Goal: Task Accomplishment & Management: Use online tool/utility

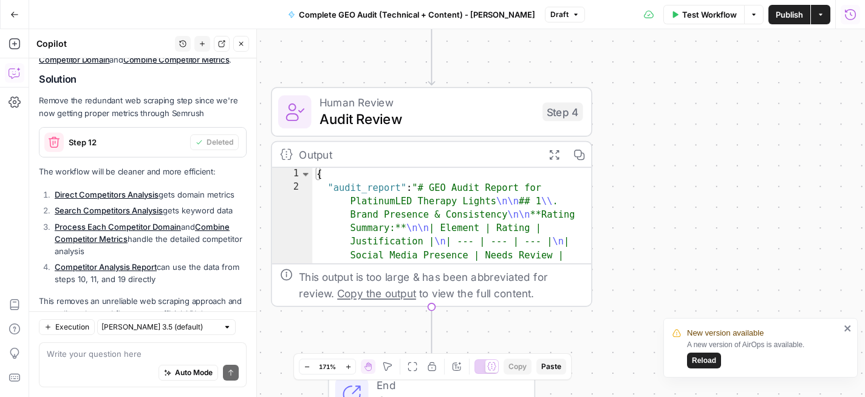
drag, startPoint x: 314, startPoint y: 63, endPoint x: 320, endPoint y: 162, distance: 98.6
click at [320, 162] on div "Workflow Set Inputs Inputs Perplexity Deep Research Brand Online Presence Resea…" at bounding box center [447, 213] width 836 height 368
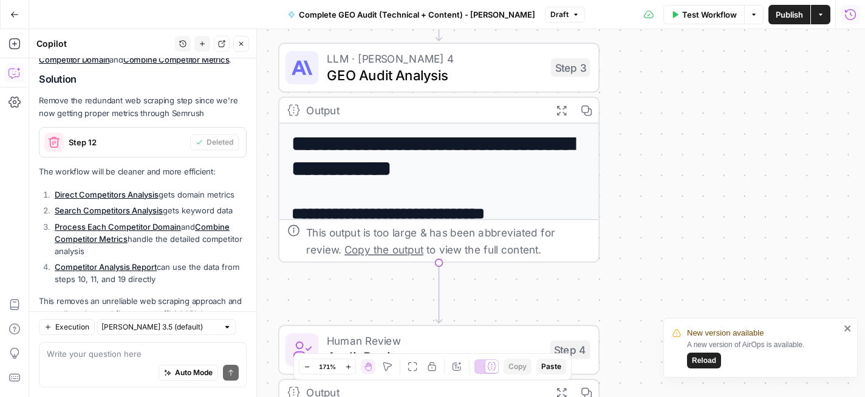
drag, startPoint x: 318, startPoint y: 165, endPoint x: 314, endPoint y: 288, distance: 122.8
click at [314, 288] on div "Workflow Set Inputs Inputs Perplexity Deep Research Brand Online Presence Resea…" at bounding box center [447, 213] width 836 height 368
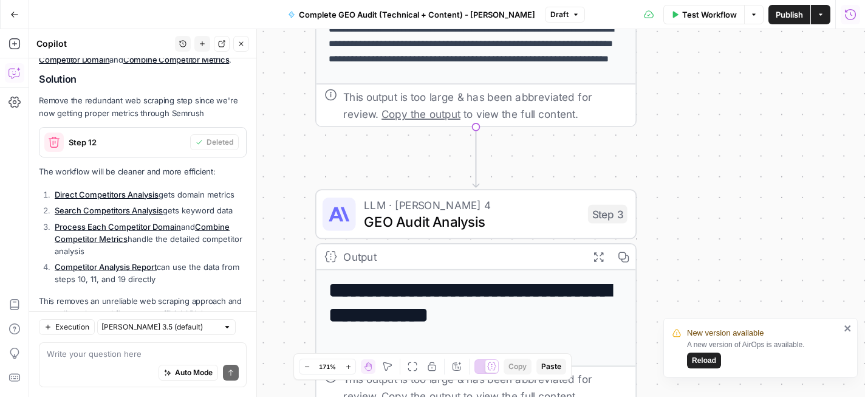
drag, startPoint x: 267, startPoint y: 103, endPoint x: 310, endPoint y: 244, distance: 147.0
click at [310, 244] on div "Workflow Set Inputs Inputs Perplexity Deep Research Brand Online Presence Resea…" at bounding box center [447, 213] width 836 height 368
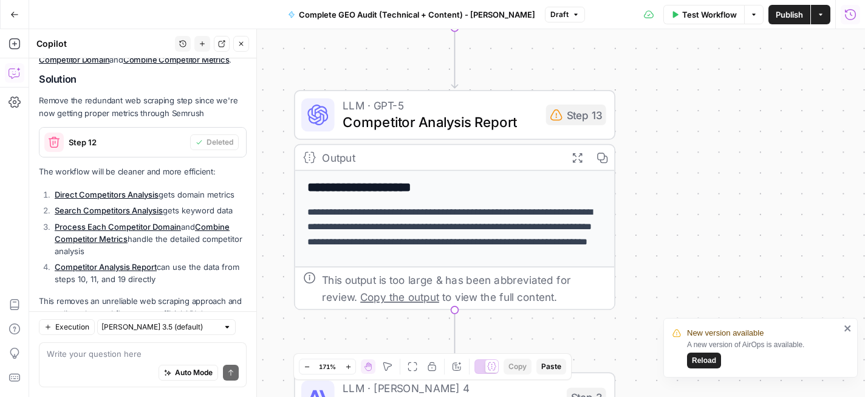
drag, startPoint x: 312, startPoint y: 128, endPoint x: 291, endPoint y: 316, distance: 188.9
click at [291, 316] on div "Workflow Set Inputs Inputs Perplexity Deep Research Brand Online Presence Resea…" at bounding box center [447, 213] width 836 height 368
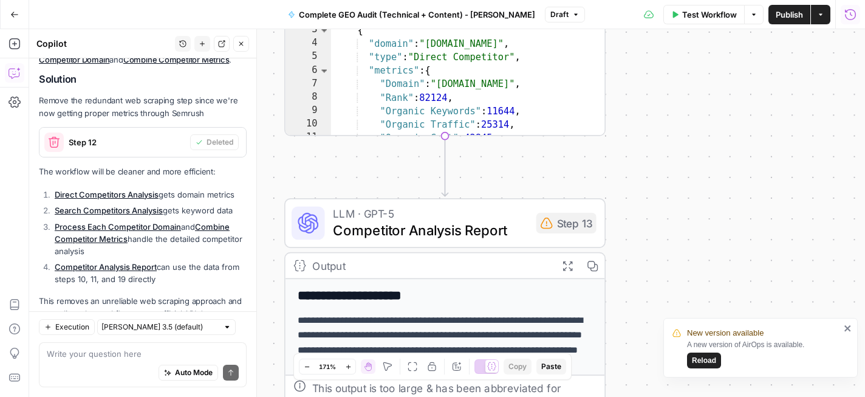
drag, startPoint x: 278, startPoint y: 64, endPoint x: 269, endPoint y: 224, distance: 160.1
click at [269, 224] on div "Workflow Set Inputs Inputs Perplexity Deep Research Brand Online Presence Resea…" at bounding box center [447, 213] width 836 height 368
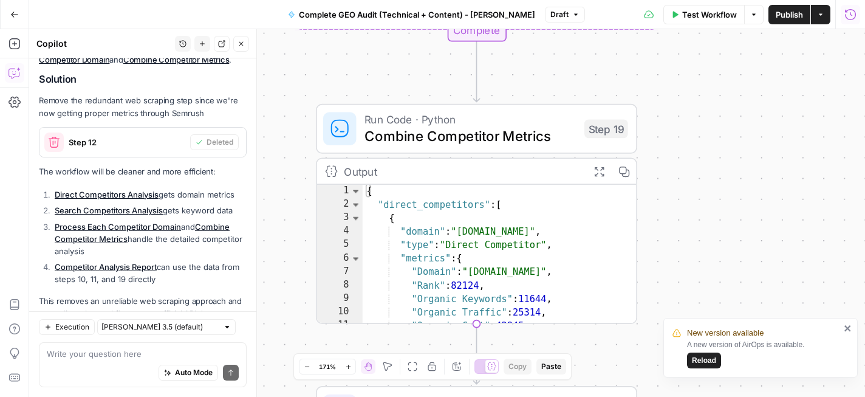
drag, startPoint x: 278, startPoint y: 112, endPoint x: 309, endPoint y: 243, distance: 134.8
click at [309, 243] on div "Workflow Set Inputs Inputs Perplexity Deep Research Brand Online Presence Resea…" at bounding box center [447, 213] width 836 height 368
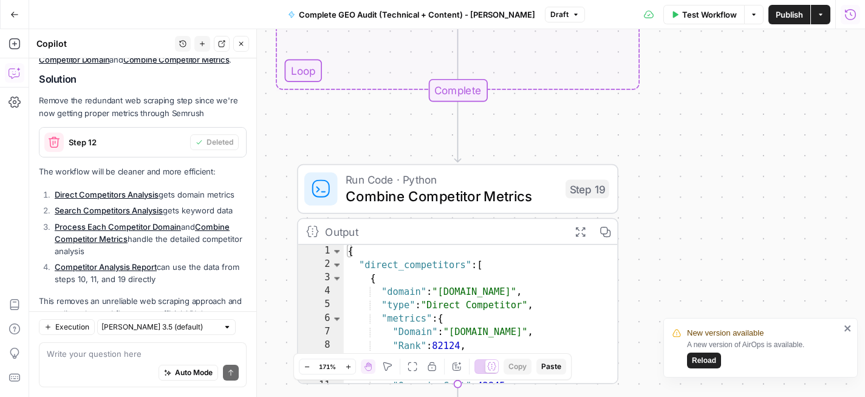
drag, startPoint x: 317, startPoint y: 85, endPoint x: 298, endPoint y: 145, distance: 63.0
click at [298, 145] on div "Workflow Set Inputs Inputs Perplexity Deep Research Brand Online Presence Resea…" at bounding box center [447, 213] width 836 height 368
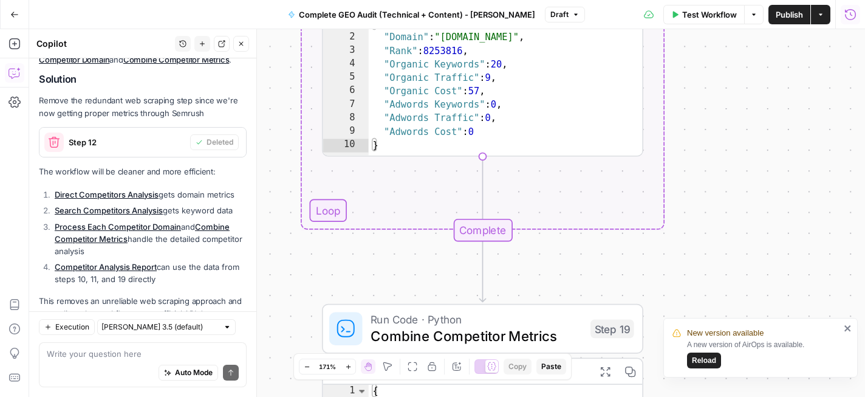
drag, startPoint x: 282, startPoint y: 131, endPoint x: 307, endPoint y: 272, distance: 143.2
click at [307, 272] on div "Workflow Set Inputs Inputs Perplexity Deep Research Brand Online Presence Resea…" at bounding box center [447, 213] width 836 height 368
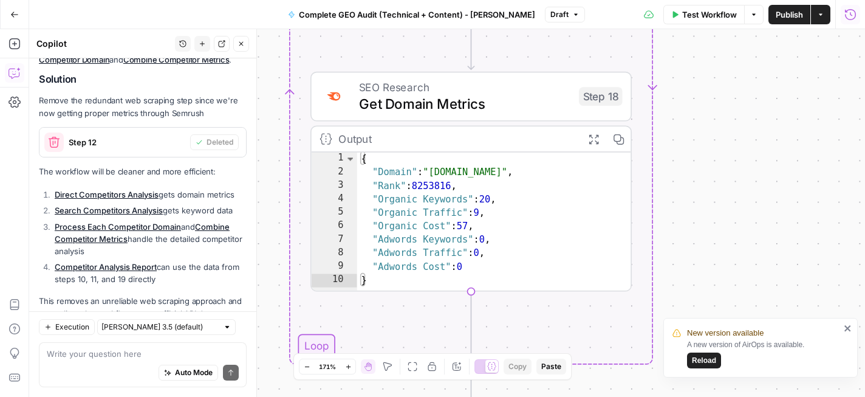
drag, startPoint x: 272, startPoint y: 109, endPoint x: 260, endPoint y: 246, distance: 137.2
click at [260, 246] on body "New version available A new version of AirOps is available. Reload Cohort 5 New…" at bounding box center [432, 198] width 865 height 397
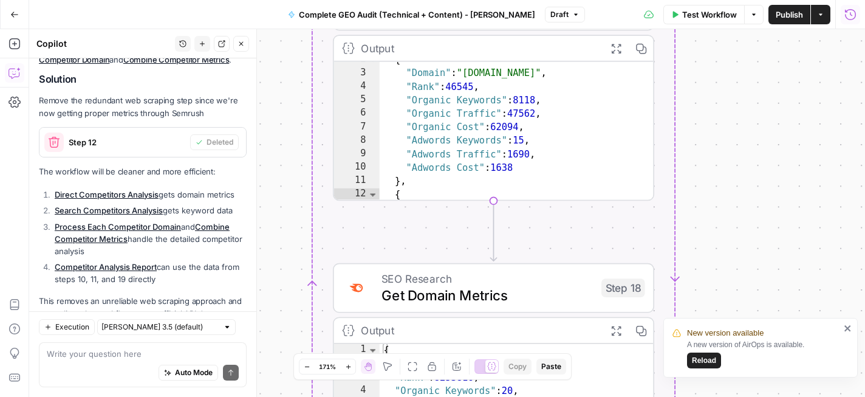
drag, startPoint x: 273, startPoint y: 118, endPoint x: 296, endPoint y: 311, distance: 194.6
click at [296, 311] on div "Workflow Set Inputs Inputs Perplexity Deep Research Brand Online Presence Resea…" at bounding box center [447, 213] width 836 height 368
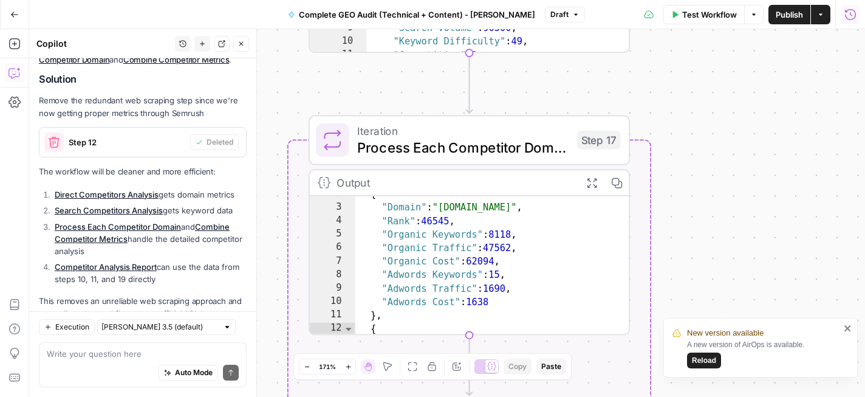
drag, startPoint x: 290, startPoint y: 173, endPoint x: 265, endPoint y: 302, distance: 131.8
click at [265, 302] on div "Workflow Set Inputs Inputs Perplexity Deep Research Brand Online Presence Resea…" at bounding box center [447, 213] width 836 height 368
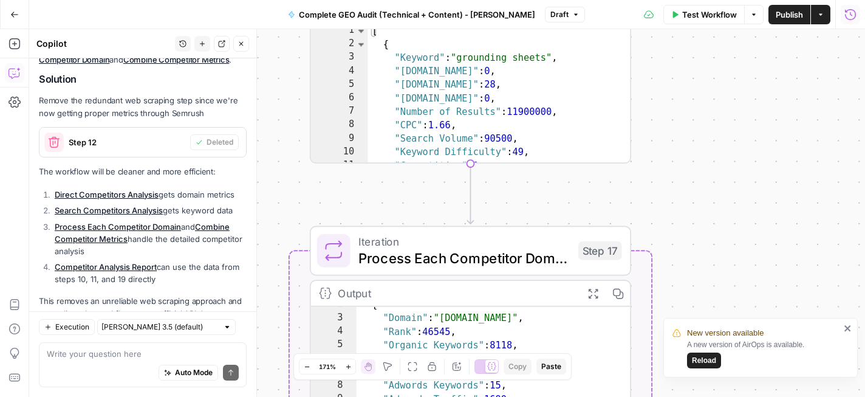
drag, startPoint x: 279, startPoint y: 110, endPoint x: 286, endPoint y: 240, distance: 130.2
click at [286, 240] on div "Workflow Set Inputs Inputs Perplexity Deep Research Brand Online Presence Resea…" at bounding box center [447, 213] width 836 height 368
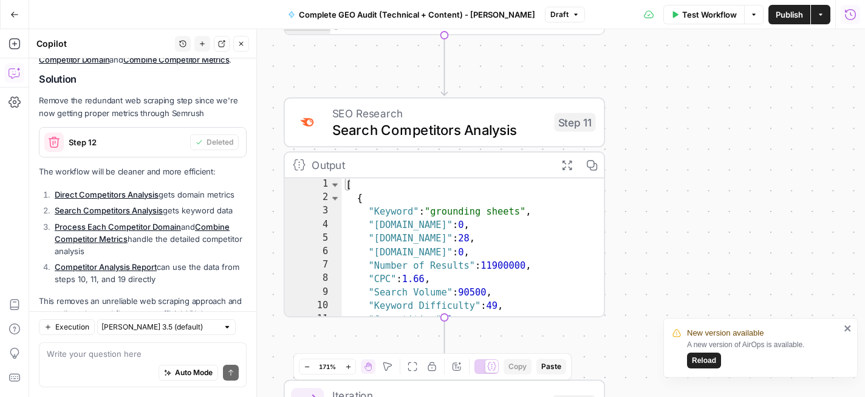
drag, startPoint x: 284, startPoint y: 88, endPoint x: 252, endPoint y: 222, distance: 137.9
click at [252, 222] on body "New version available A new version of AirOps is available. Reload Cohort 5 New…" at bounding box center [432, 198] width 865 height 397
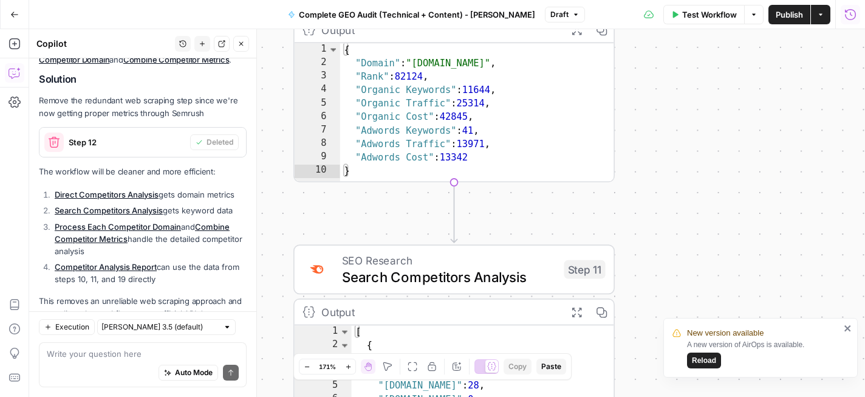
drag, startPoint x: 270, startPoint y: 60, endPoint x: 281, endPoint y: 208, distance: 148.0
click at [281, 208] on div "Workflow Set Inputs Inputs Perplexity Deep Research Brand Online Presence Resea…" at bounding box center [447, 213] width 836 height 368
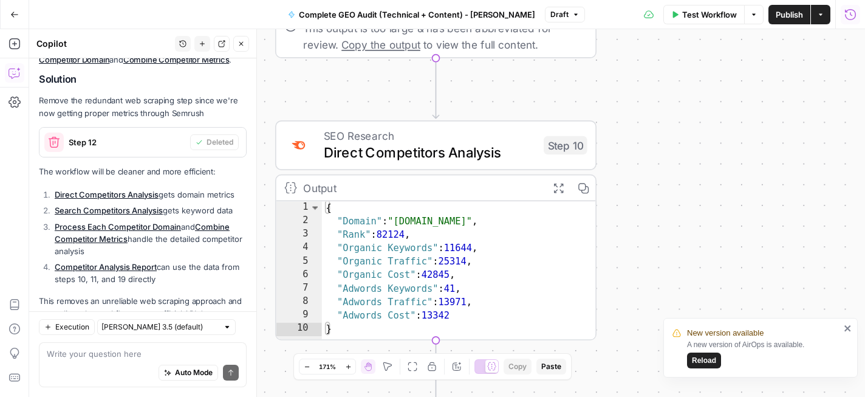
drag, startPoint x: 283, startPoint y: 102, endPoint x: 264, endPoint y: 264, distance: 163.3
click at [264, 264] on div "Workflow Set Inputs Inputs Perplexity Deep Research Brand Online Presence Resea…" at bounding box center [447, 213] width 836 height 368
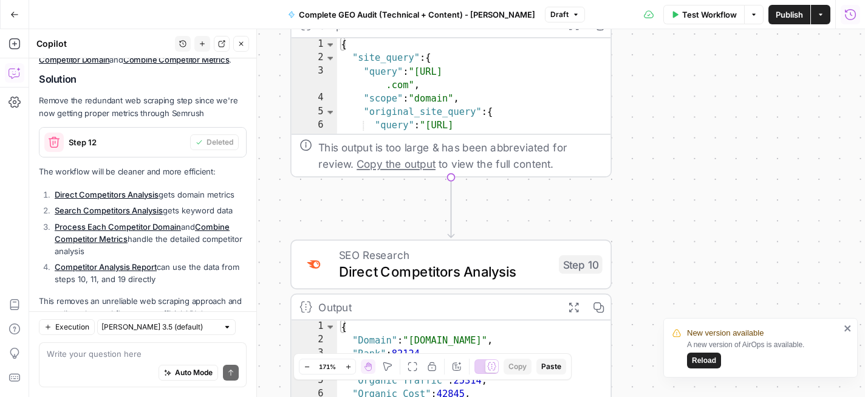
drag, startPoint x: 270, startPoint y: 101, endPoint x: 286, endPoint y: 216, distance: 115.2
click at [286, 216] on div "Workflow Set Inputs Inputs Perplexity Deep Research Brand Online Presence Resea…" at bounding box center [447, 213] width 836 height 368
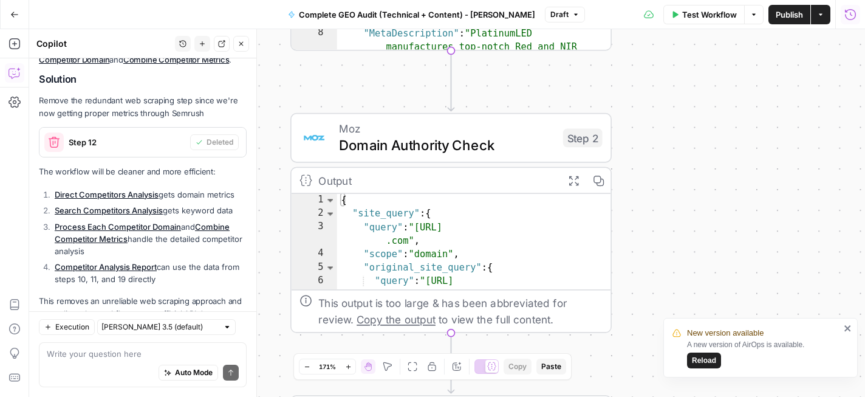
drag, startPoint x: 280, startPoint y: 91, endPoint x: 280, endPoint y: 247, distance: 155.5
click at [280, 247] on div "Workflow Set Inputs Inputs Perplexity Deep Research Brand Online Presence Resea…" at bounding box center [447, 213] width 836 height 368
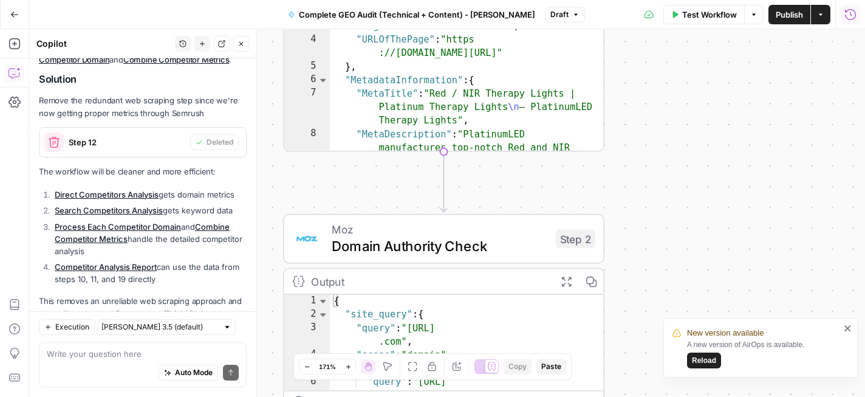
drag, startPoint x: 276, startPoint y: 96, endPoint x: 269, endPoint y: 197, distance: 101.1
click at [269, 197] on div "Workflow Set Inputs Inputs Perplexity Deep Research Brand Online Presence Resea…" at bounding box center [447, 213] width 836 height 368
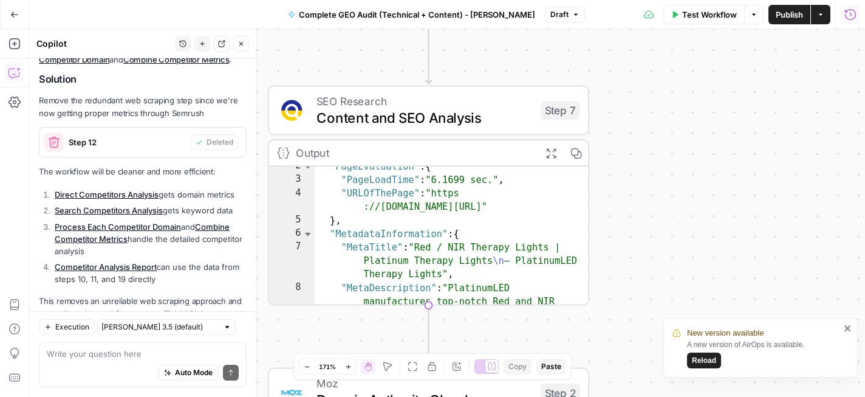
drag, startPoint x: 272, startPoint y: 117, endPoint x: 257, endPoint y: 270, distance: 154.5
click at [257, 270] on body "New version available A new version of AirOps is available. Reload Cohort 5 New…" at bounding box center [432, 198] width 865 height 397
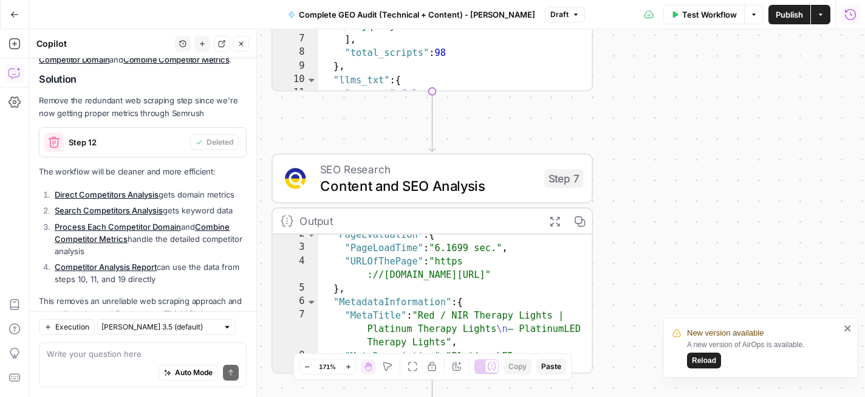
drag, startPoint x: 272, startPoint y: 49, endPoint x: 282, endPoint y: 207, distance: 158.9
click at [282, 207] on div "Workflow Set Inputs Inputs Perplexity Deep Research Brand Online Presence Resea…" at bounding box center [447, 213] width 836 height 368
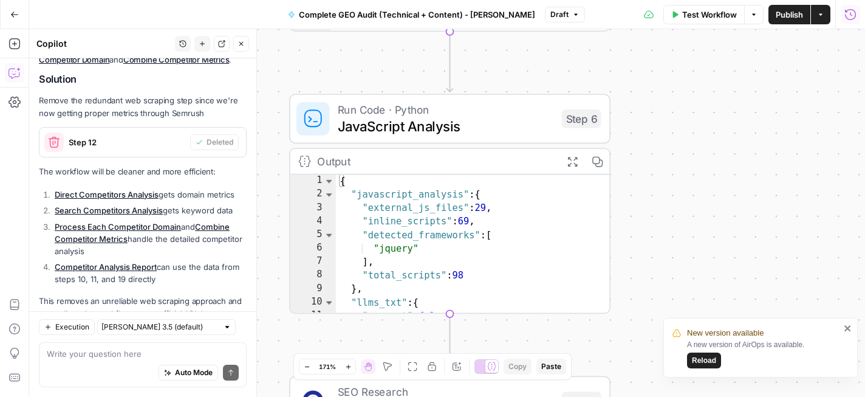
drag, startPoint x: 266, startPoint y: 61, endPoint x: 277, endPoint y: 193, distance: 132.3
click at [277, 193] on div "Workflow Set Inputs Inputs Perplexity Deep Research Brand Online Presence Resea…" at bounding box center [447, 213] width 836 height 368
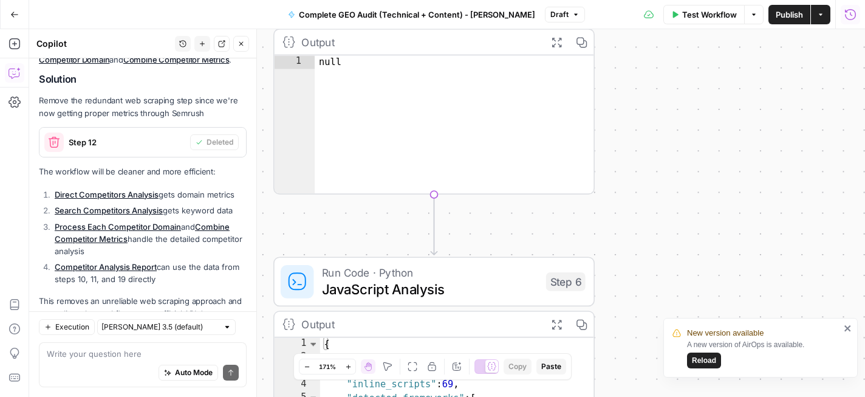
drag, startPoint x: 284, startPoint y: 65, endPoint x: 268, endPoint y: 232, distance: 167.8
click at [268, 232] on div "Workflow Set Inputs Inputs Perplexity Deep Research Brand Online Presence Resea…" at bounding box center [447, 213] width 836 height 368
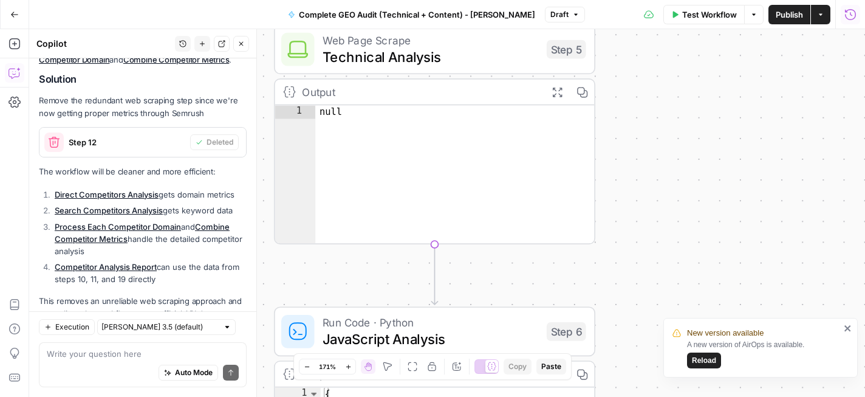
drag, startPoint x: 262, startPoint y: 83, endPoint x: 287, endPoint y: 309, distance: 227.3
click at [287, 309] on div "Workflow Set Inputs Inputs Perplexity Deep Research Brand Online Presence Resea…" at bounding box center [447, 213] width 836 height 368
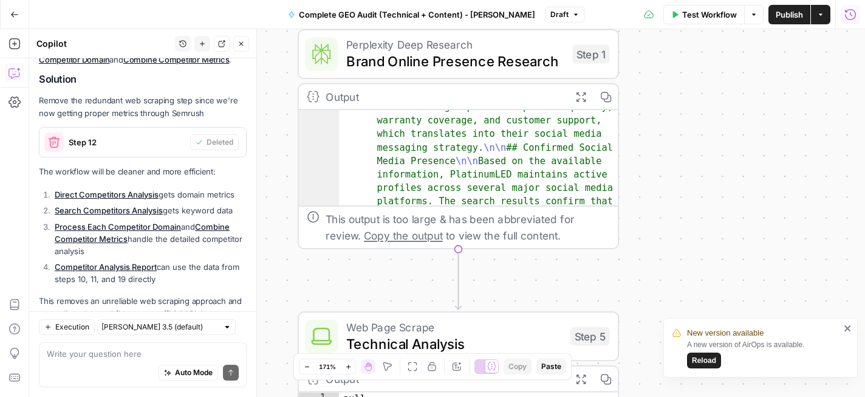
drag, startPoint x: 273, startPoint y: 72, endPoint x: 274, endPoint y: 224, distance: 151.9
click at [274, 224] on div "Workflow Set Inputs Inputs Perplexity Deep Research Brand Online Presence Resea…" at bounding box center [447, 213] width 836 height 368
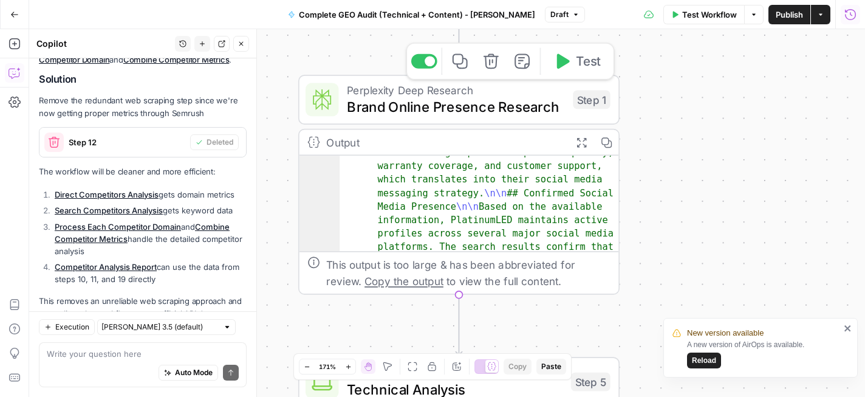
click at [381, 95] on span "Perplexity Deep Research" at bounding box center [456, 90] width 218 height 16
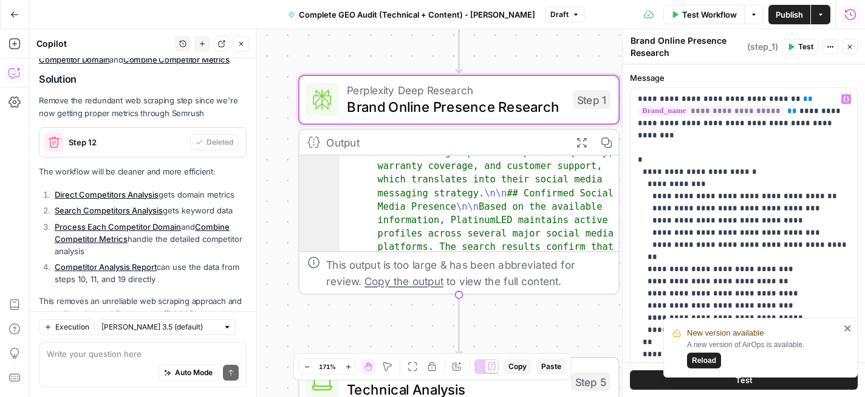
click at [764, 72] on label "Message" at bounding box center [744, 78] width 228 height 12
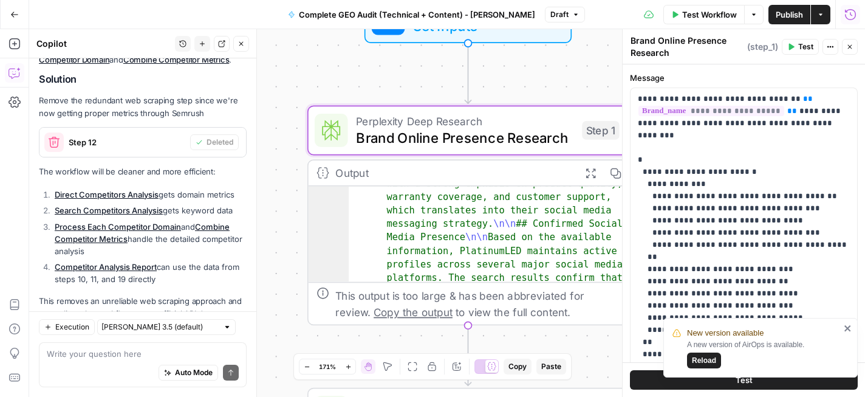
click at [512, 123] on span "Perplexity Deep Research" at bounding box center [465, 120] width 218 height 16
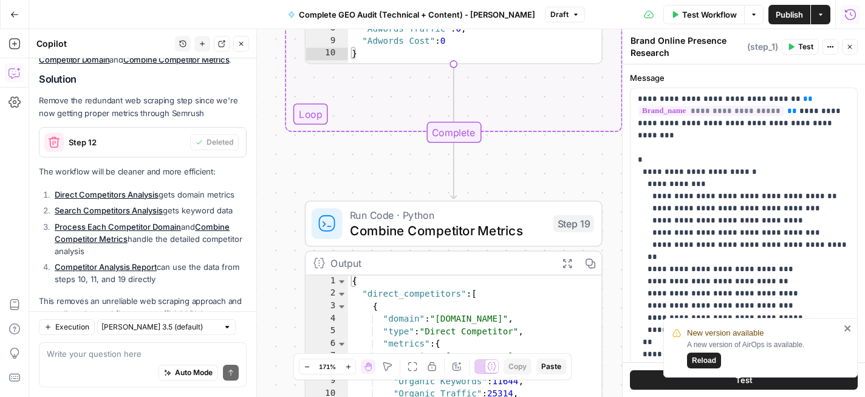
scroll to position [2874, 0]
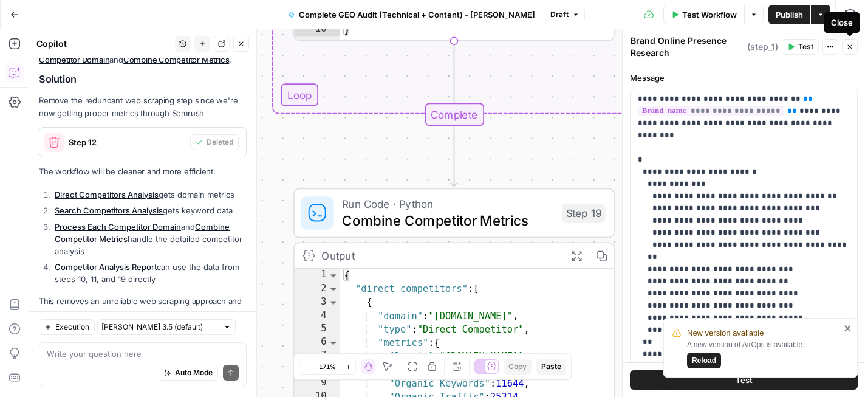
click at [854, 51] on button "Close" at bounding box center [850, 47] width 16 height 16
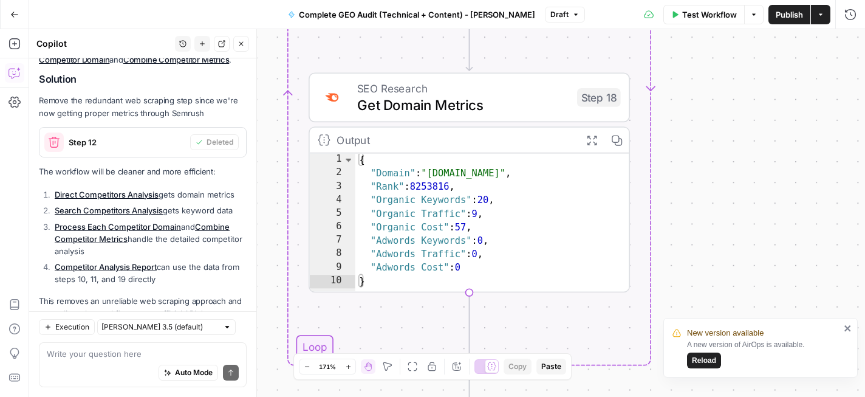
drag, startPoint x: 695, startPoint y: 125, endPoint x: 742, endPoint y: 458, distance: 335.7
click at [742, 396] on html "New version available A new version of AirOps is available. Reload Cohort 5 New…" at bounding box center [432, 198] width 865 height 397
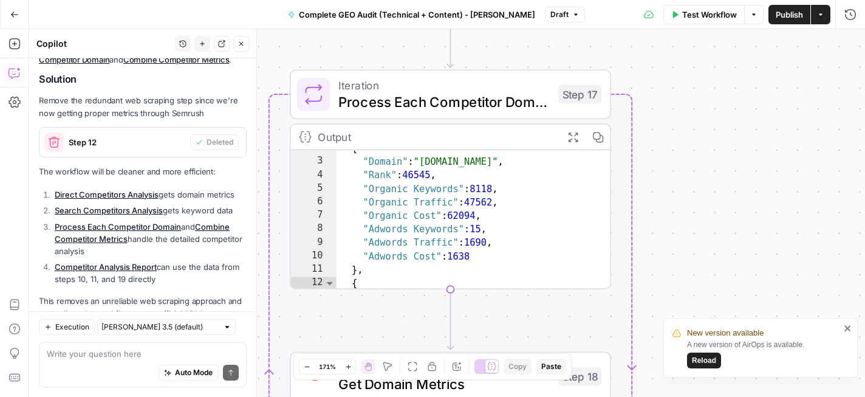
drag, startPoint x: 740, startPoint y: 60, endPoint x: 689, endPoint y: 258, distance: 204.5
click at [689, 258] on div "Workflow Set Inputs Inputs Perplexity Deep Research Brand Online Presence Resea…" at bounding box center [447, 213] width 836 height 368
drag, startPoint x: 685, startPoint y: 102, endPoint x: 670, endPoint y: 116, distance: 21.1
click at [713, 307] on div "Workflow Set Inputs Inputs Perplexity Deep Research Brand Online Presence Resea…" at bounding box center [447, 213] width 836 height 368
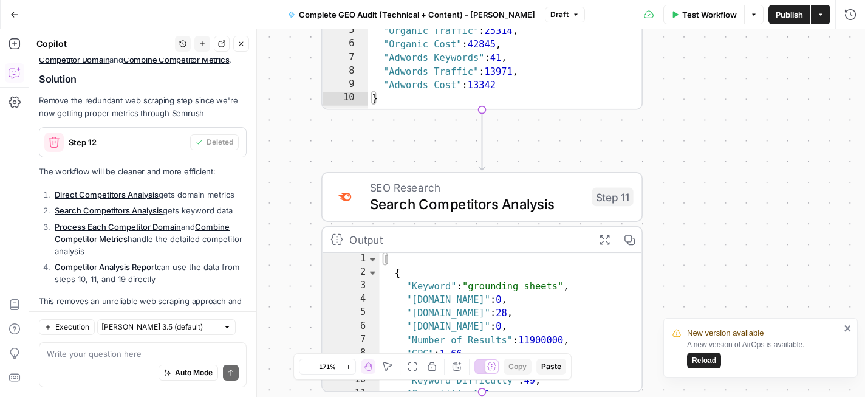
drag, startPoint x: 713, startPoint y: 83, endPoint x: 718, endPoint y: 273, distance: 190.8
click at [718, 273] on div "Workflow Set Inputs Inputs Perplexity Deep Research Brand Online Presence Resea…" at bounding box center [447, 213] width 836 height 368
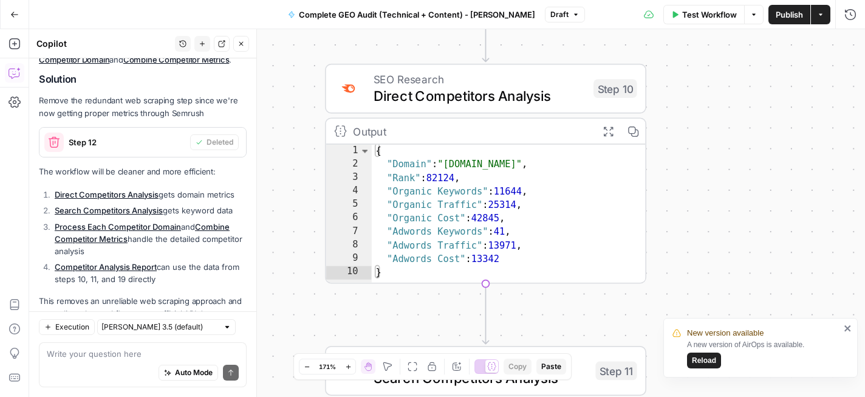
drag, startPoint x: 718, startPoint y: 112, endPoint x: 725, endPoint y: 300, distance: 187.9
click at [725, 300] on div "Workflow Set Inputs Inputs Perplexity Deep Research Brand Online Presence Resea…" at bounding box center [447, 213] width 836 height 368
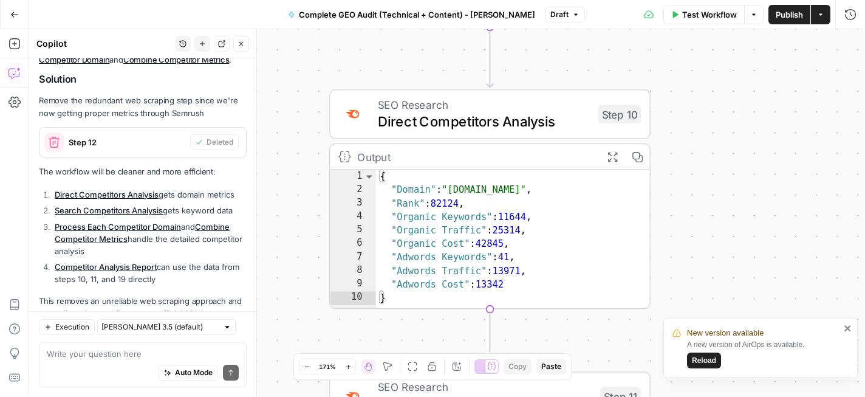
drag, startPoint x: 715, startPoint y: 118, endPoint x: 715, endPoint y: 300, distance: 181.7
click at [715, 299] on div "Workflow Set Inputs Inputs Perplexity Deep Research Brand Online Presence Resea…" at bounding box center [447, 213] width 836 height 368
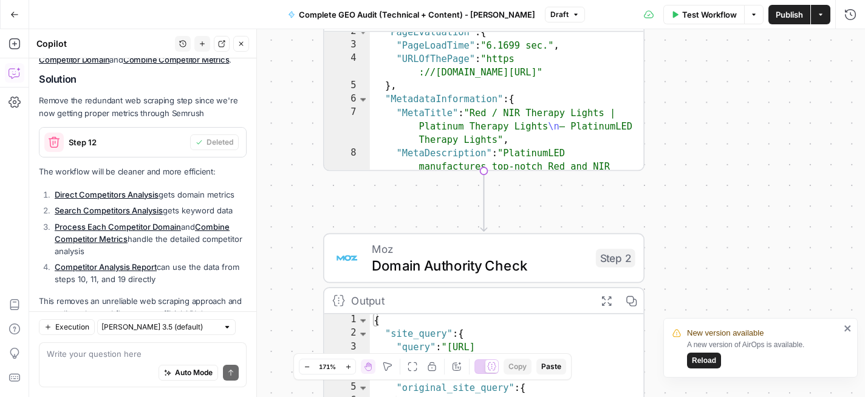
drag, startPoint x: 702, startPoint y: 114, endPoint x: 696, endPoint y: 363, distance: 248.6
click at [696, 363] on div "New version available A new version of AirOps is available. Reload Cohort 5 New…" at bounding box center [432, 198] width 865 height 397
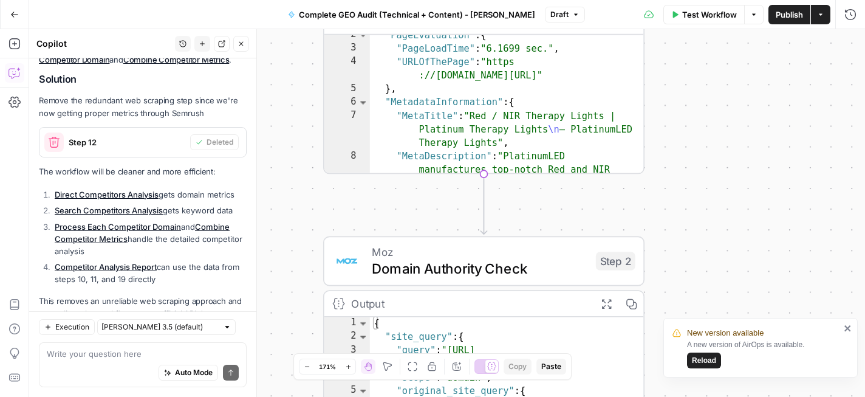
drag, startPoint x: 675, startPoint y: 182, endPoint x: 676, endPoint y: 360, distance: 178.0
click at [676, 360] on div "New version available A new version of AirOps is available. Reload Cohort 5 New…" at bounding box center [432, 198] width 865 height 397
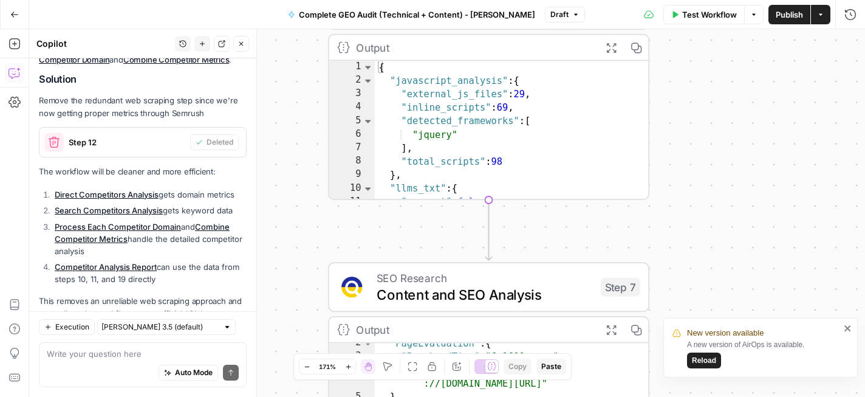
drag, startPoint x: 676, startPoint y: 107, endPoint x: 682, endPoint y: 259, distance: 152.0
click at [682, 259] on div "Workflow Set Inputs Inputs Perplexity Deep Research Brand Online Presence Resea…" at bounding box center [447, 213] width 836 height 368
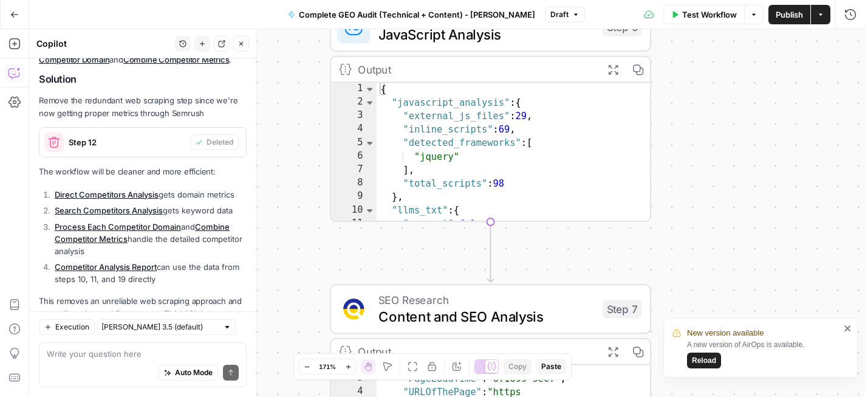
drag, startPoint x: 699, startPoint y: 53, endPoint x: 714, endPoint y: 258, distance: 205.3
click at [714, 269] on div "Workflow Set Inputs Inputs Perplexity Deep Research Brand Online Presence Resea…" at bounding box center [447, 213] width 836 height 368
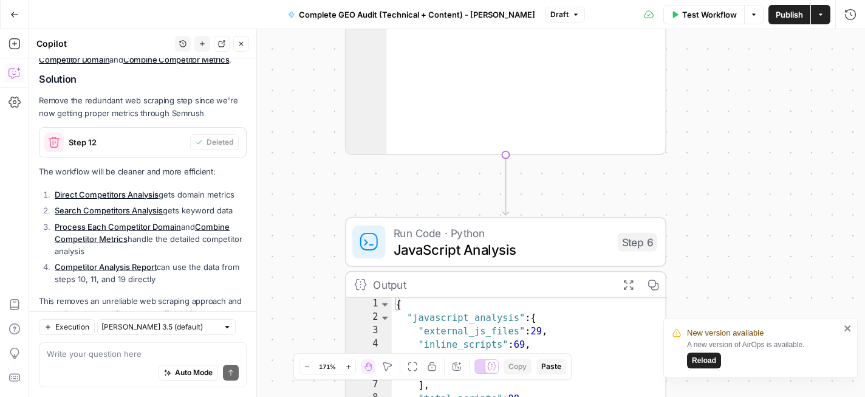
drag, startPoint x: 711, startPoint y: 127, endPoint x: 701, endPoint y: 297, distance: 170.4
click at [701, 297] on div "Workflow Set Inputs Inputs Perplexity Deep Research Brand Online Presence Resea…" at bounding box center [447, 213] width 836 height 368
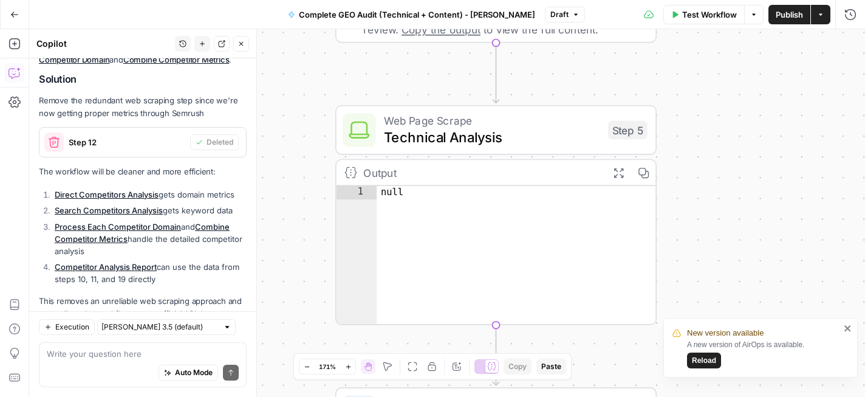
drag, startPoint x: 718, startPoint y: 92, endPoint x: 716, endPoint y: 250, distance: 157.4
click at [716, 250] on div "Workflow Set Inputs Inputs Perplexity Deep Research Brand Online Presence Resea…" at bounding box center [447, 213] width 836 height 368
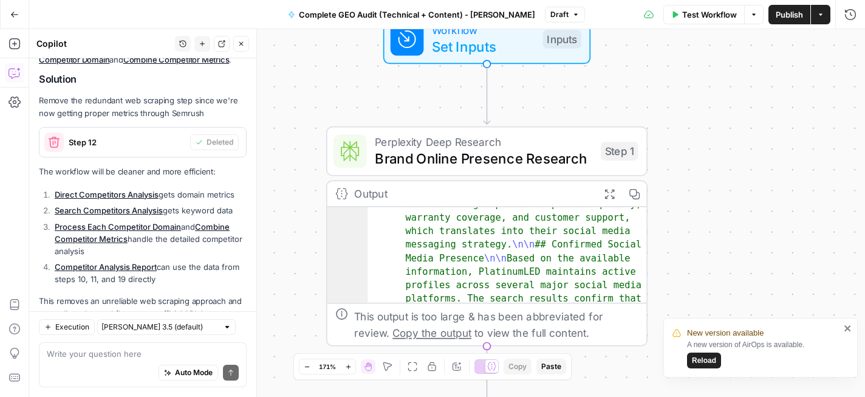
drag, startPoint x: 712, startPoint y: 117, endPoint x: 704, endPoint y: 264, distance: 147.9
click at [704, 264] on div "Workflow Set Inputs Inputs Perplexity Deep Research Brand Online Presence Resea…" at bounding box center [447, 213] width 836 height 368
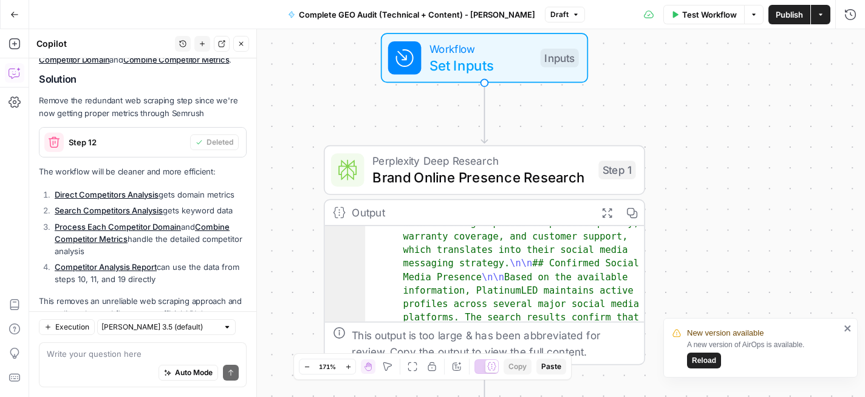
drag, startPoint x: 706, startPoint y: 115, endPoint x: 704, endPoint y: 132, distance: 17.2
click at [704, 132] on div "Workflow Set Inputs Inputs Perplexity Deep Research Brand Online Presence Resea…" at bounding box center [447, 213] width 836 height 368
click at [846, 327] on icon "close" at bounding box center [848, 328] width 6 height 6
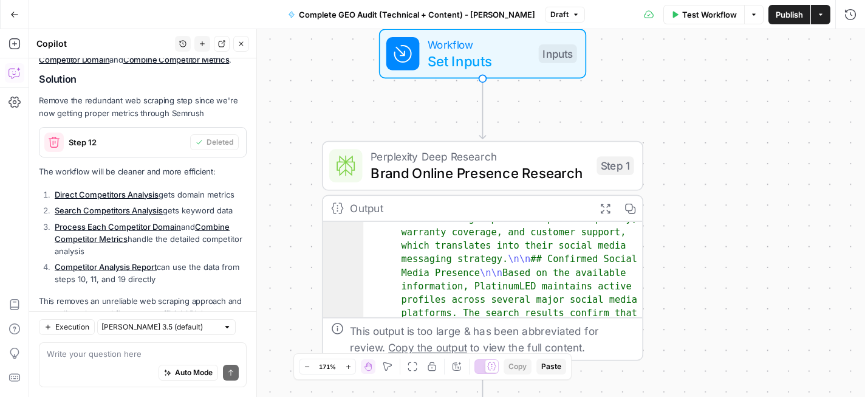
click at [790, 171] on div "Workflow Set Inputs Inputs Perplexity Deep Research Brand Online Presence Resea…" at bounding box center [447, 213] width 836 height 368
click at [145, 357] on textarea at bounding box center [143, 354] width 192 height 12
click at [114, 358] on textarea at bounding box center [143, 354] width 192 height 12
click at [491, 168] on span "Brand Online Presence Research" at bounding box center [480, 173] width 218 height 21
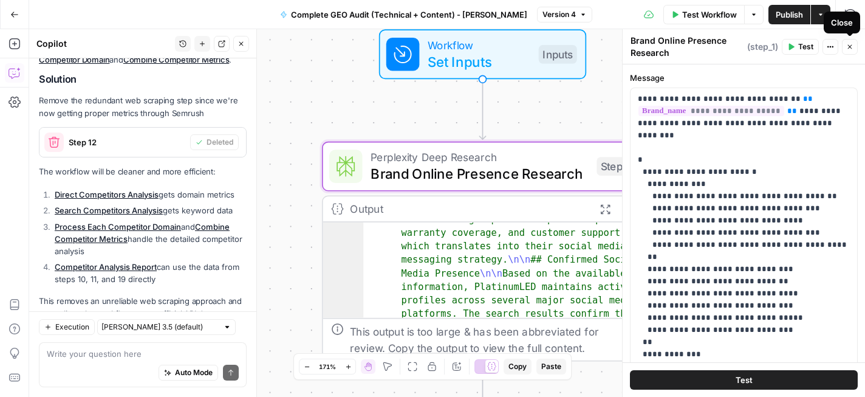
click at [850, 50] on button "Close" at bounding box center [850, 47] width 16 height 16
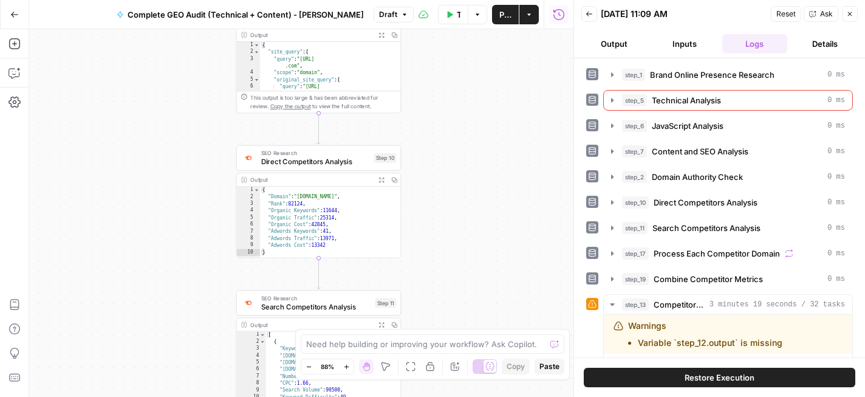
drag, startPoint x: 415, startPoint y: 127, endPoint x: 478, endPoint y: 283, distance: 167.9
click at [478, 283] on div "Workflow Set Inputs Inputs Perplexity Deep Research Brand Online Presence Resea…" at bounding box center [301, 213] width 544 height 368
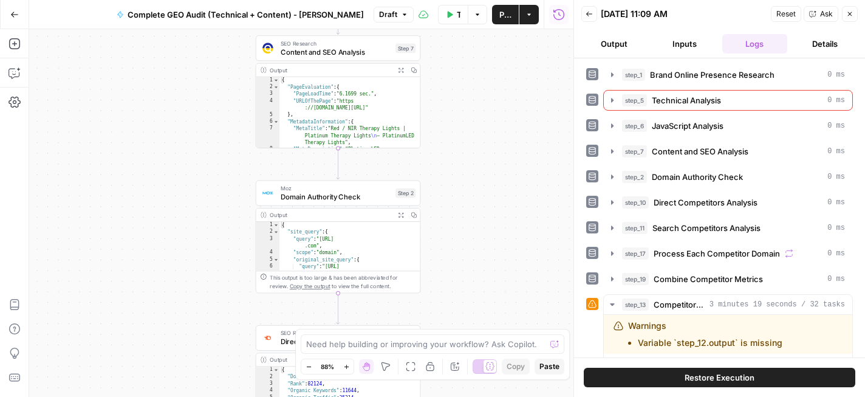
drag, startPoint x: 478, startPoint y: 135, endPoint x: 498, endPoint y: 330, distance: 195.4
click at [498, 330] on body "Cohort 5 New Home Browse Insights Opportunities Your Data Recent Grids Keyword …" at bounding box center [432, 198] width 865 height 397
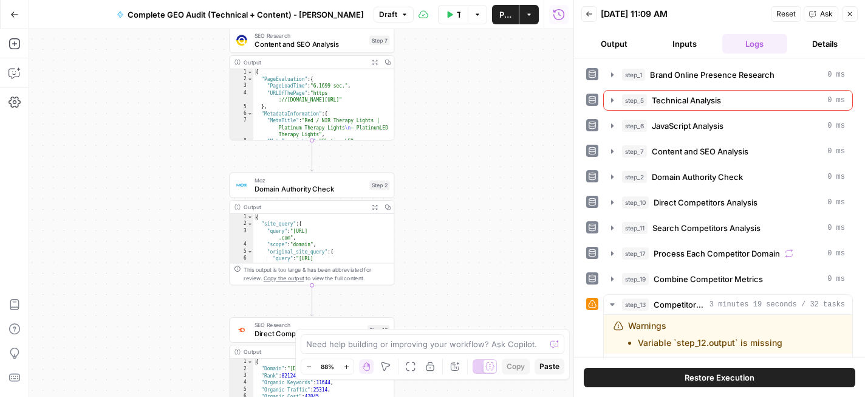
drag, startPoint x: 489, startPoint y: 170, endPoint x: 462, endPoint y: 146, distance: 35.7
click at [462, 146] on div "Workflow Set Inputs Inputs Perplexity Deep Research Brand Online Presence Resea…" at bounding box center [301, 213] width 544 height 368
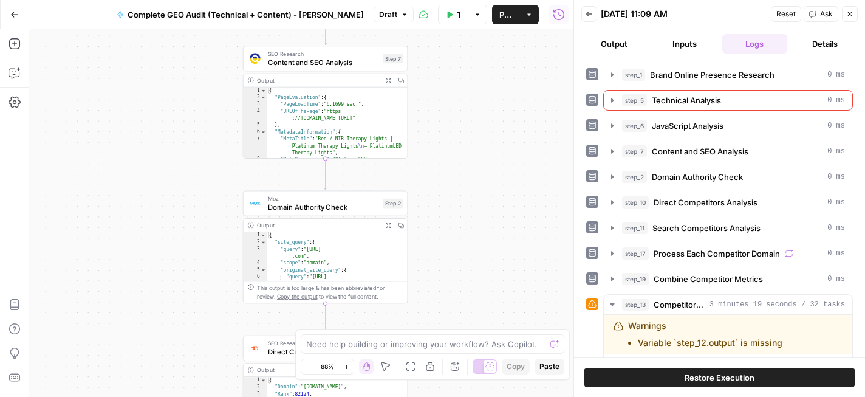
drag, startPoint x: 462, startPoint y: 132, endPoint x: 476, endPoint y: 150, distance: 22.6
click at [476, 150] on div "Workflow Set Inputs Inputs Perplexity Deep Research Brand Online Presence Resea…" at bounding box center [301, 213] width 544 height 368
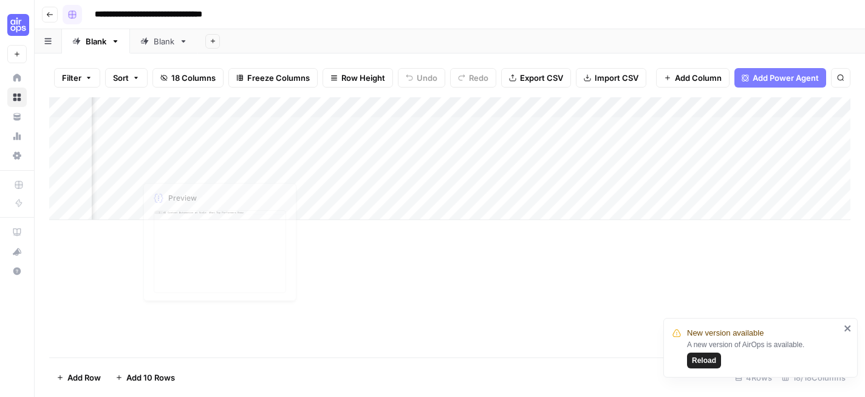
click at [48, 19] on button "Go back" at bounding box center [50, 15] width 16 height 16
click at [18, 77] on icon at bounding box center [17, 78] width 8 height 8
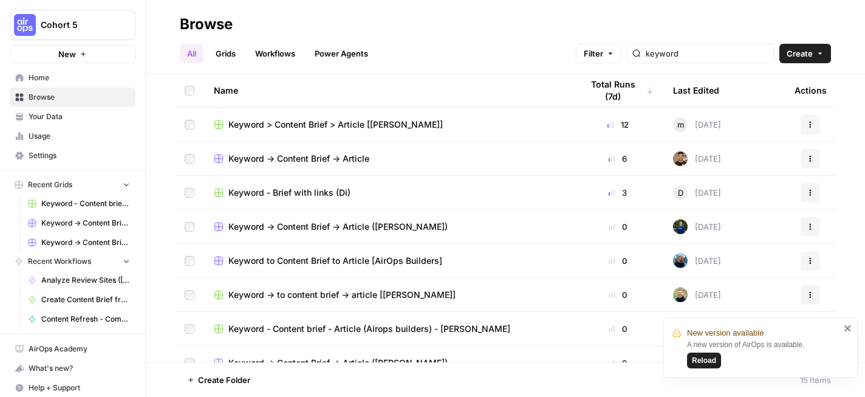
click at [63, 83] on link "Home" at bounding box center [73, 77] width 126 height 19
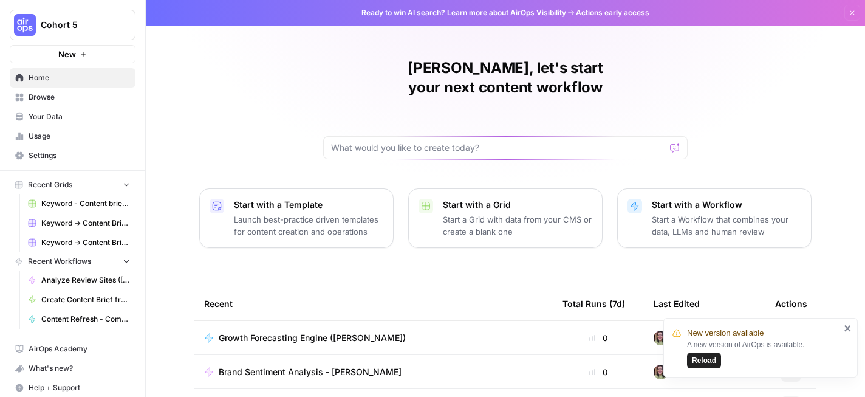
click at [386, 116] on div "[PERSON_NAME], let's start your next content workflow" at bounding box center [505, 108] width 365 height 101
click at [397, 142] on input "text" at bounding box center [498, 148] width 334 height 12
type input "AEO"
click at [668, 140] on button "Send" at bounding box center [676, 148] width 16 height 16
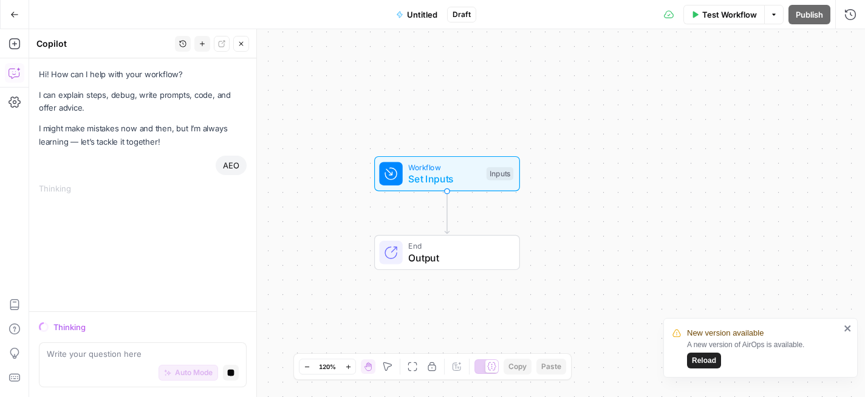
click at [12, 15] on icon "button" at bounding box center [14, 14] width 7 height 5
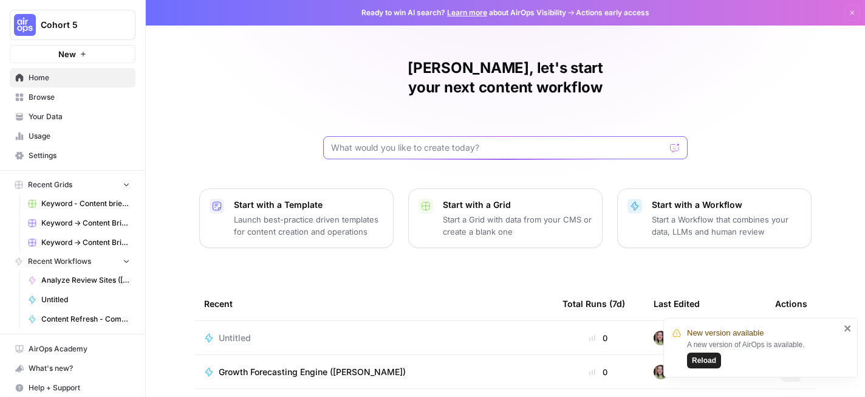
click at [496, 142] on input "text" at bounding box center [498, 148] width 334 height 12
click at [64, 92] on span "Browse" at bounding box center [79, 97] width 101 height 11
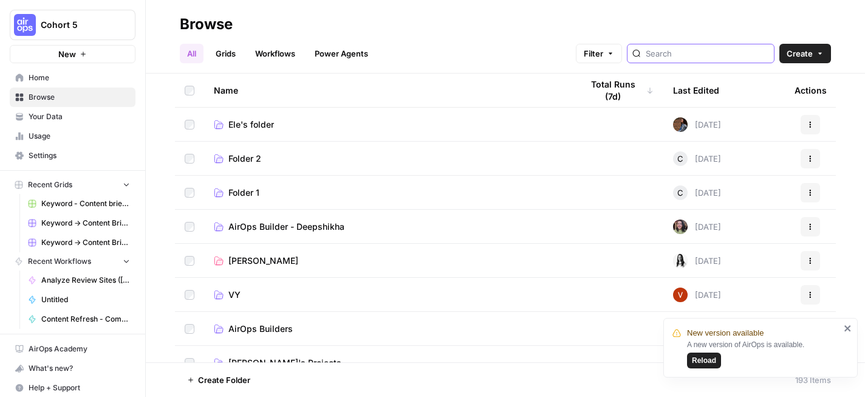
click at [692, 53] on input "search" at bounding box center [707, 53] width 123 height 12
type input "AEO"
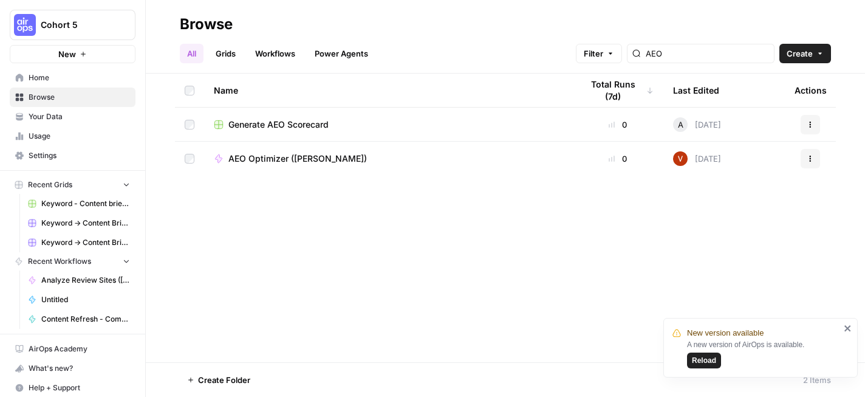
click at [407, 227] on div "Name Total Runs (7d) Last Edited Actions Generate AEO Scorecard 0 A [DATE] Acti…" at bounding box center [505, 218] width 719 height 289
click at [813, 126] on icon "button" at bounding box center [810, 124] width 7 height 7
click at [476, 222] on div "Name Total Runs (7d) Last Edited Actions Generate AEO Scorecard 0 A [DATE] Acti…" at bounding box center [505, 218] width 719 height 289
